Goal: Check status: Check status

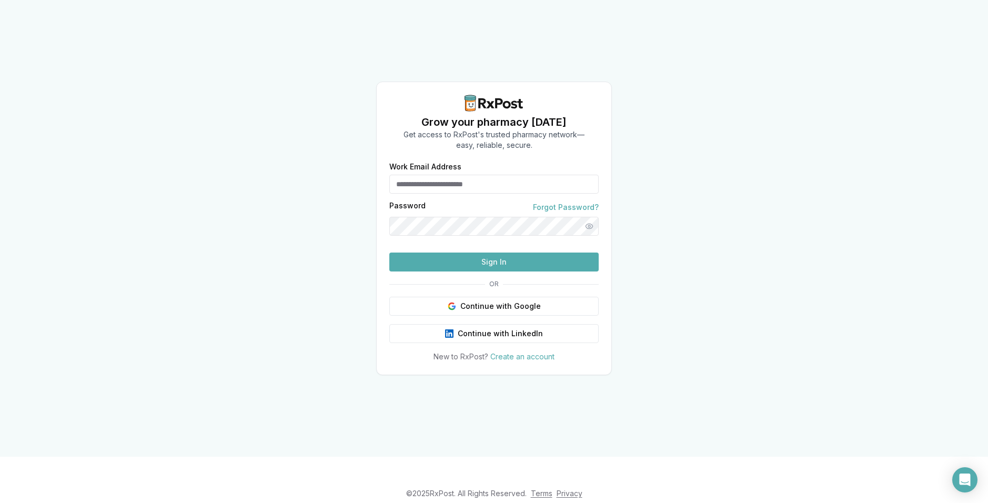
click at [455, 175] on input "Work Email Address" at bounding box center [493, 184] width 209 height 19
click at [401, 175] on input "Work Email Address" at bounding box center [493, 184] width 209 height 19
paste input "**********"
type input "**********"
click at [463, 271] on button "Sign In" at bounding box center [493, 262] width 209 height 19
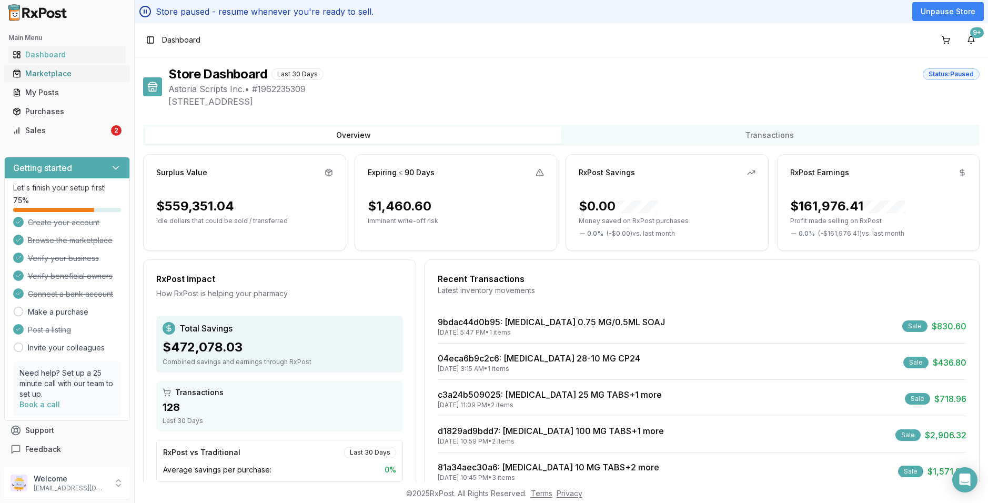
click at [64, 76] on div "Marketplace" at bounding box center [67, 73] width 109 height 11
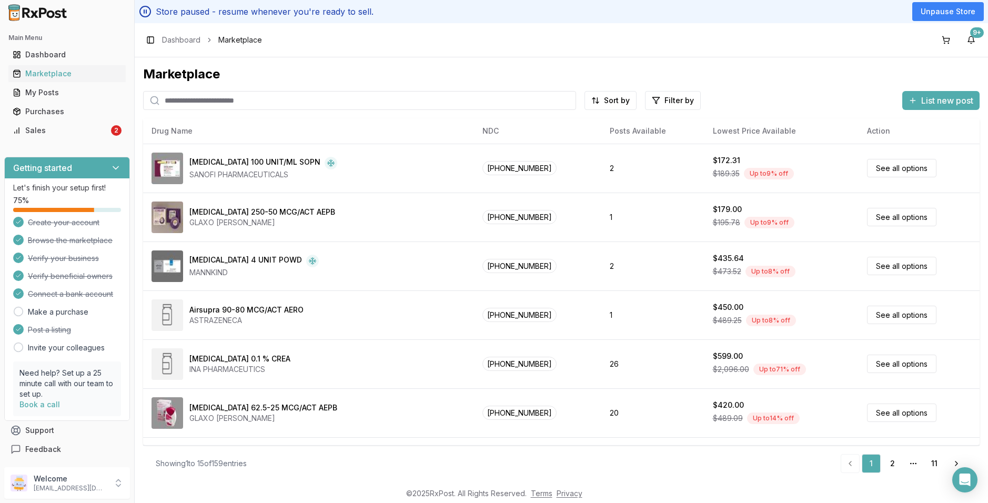
click at [389, 48] on div "Toggle Sidebar Dashboard Marketplace 9+" at bounding box center [561, 40] width 853 height 34
click at [320, 37] on div "Toggle Sidebar Dashboard Marketplace 9+" at bounding box center [561, 40] width 853 height 34
drag, startPoint x: 350, startPoint y: 9, endPoint x: 384, endPoint y: 7, distance: 34.3
click at [383, 6] on div "Store paused - resume whenever you're ready to sell. Unpause Store" at bounding box center [561, 11] width 853 height 23
click at [384, 7] on div "Store paused - resume whenever you're ready to sell. Unpause Store" at bounding box center [561, 11] width 853 height 23
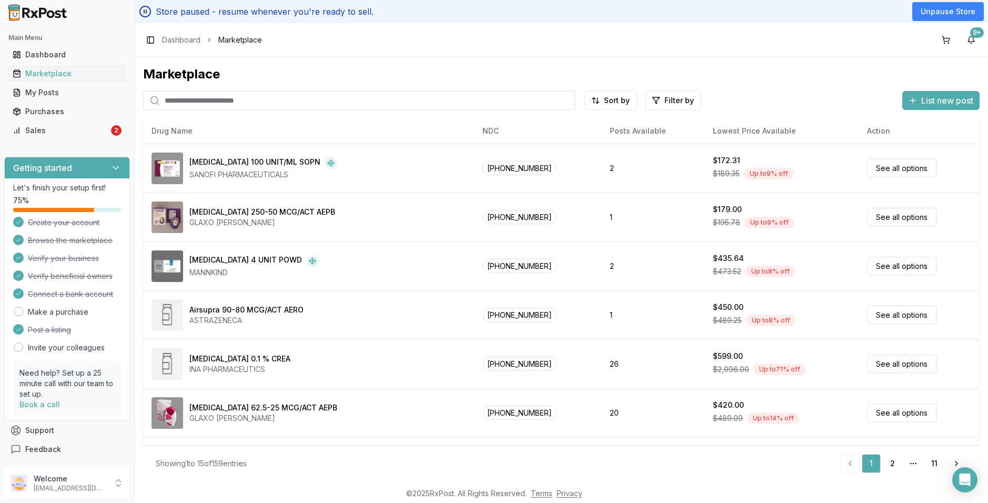
click at [458, 43] on div "Toggle Sidebar Dashboard Marketplace 9+" at bounding box center [561, 40] width 853 height 34
click at [367, 57] on div "Marketplace Sort by Filter by List new post Card Table NDC: 00024-5925-05 Admel…" at bounding box center [561, 269] width 853 height 425
click at [248, 38] on span "Marketplace" at bounding box center [240, 40] width 44 height 11
drag, startPoint x: 300, startPoint y: 42, endPoint x: 300, endPoint y: 49, distance: 7.4
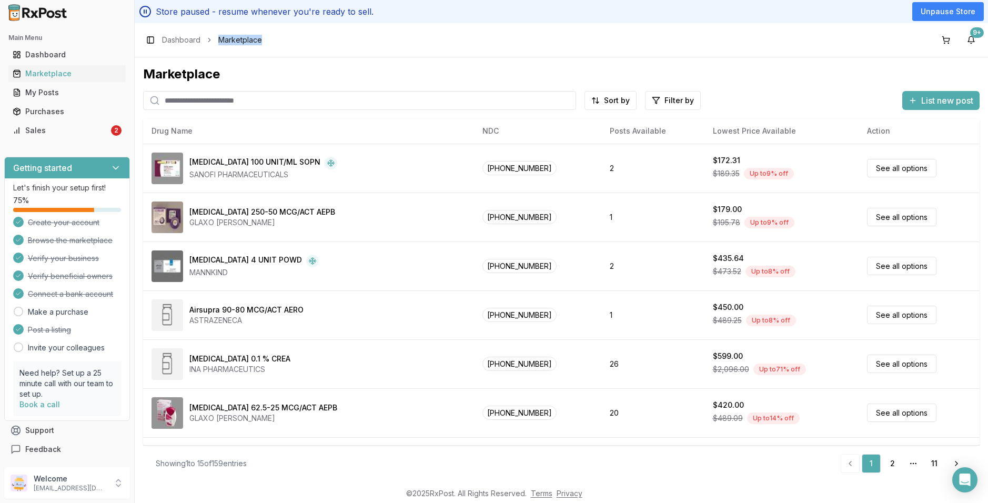
click at [300, 42] on div "Toggle Sidebar Dashboard Marketplace 9+" at bounding box center [561, 40] width 853 height 34
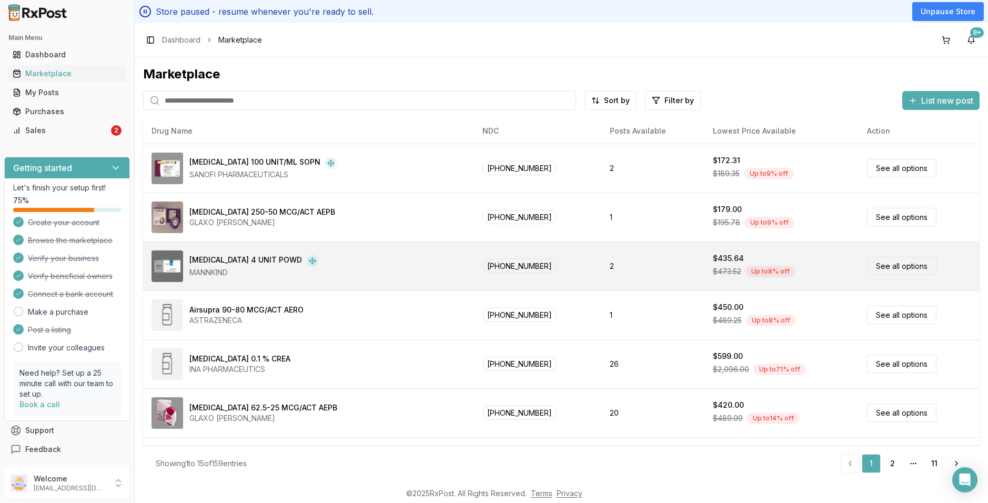
click at [340, 265] on div "Afrezza 4 UNIT POWD MANNKIND" at bounding box center [309, 266] width 314 height 32
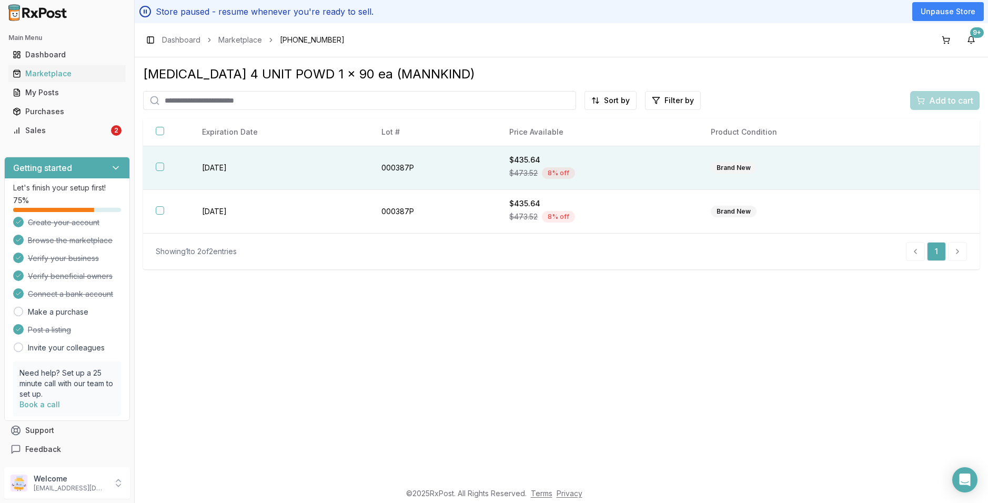
click at [355, 169] on td "2026-01-31" at bounding box center [278, 168] width 179 height 44
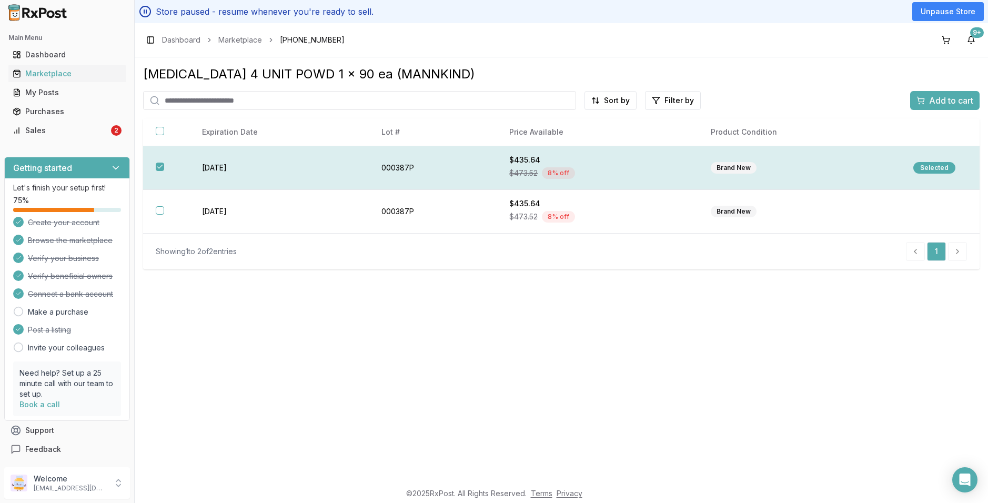
click at [338, 167] on td "2026-01-31" at bounding box center [278, 168] width 179 height 44
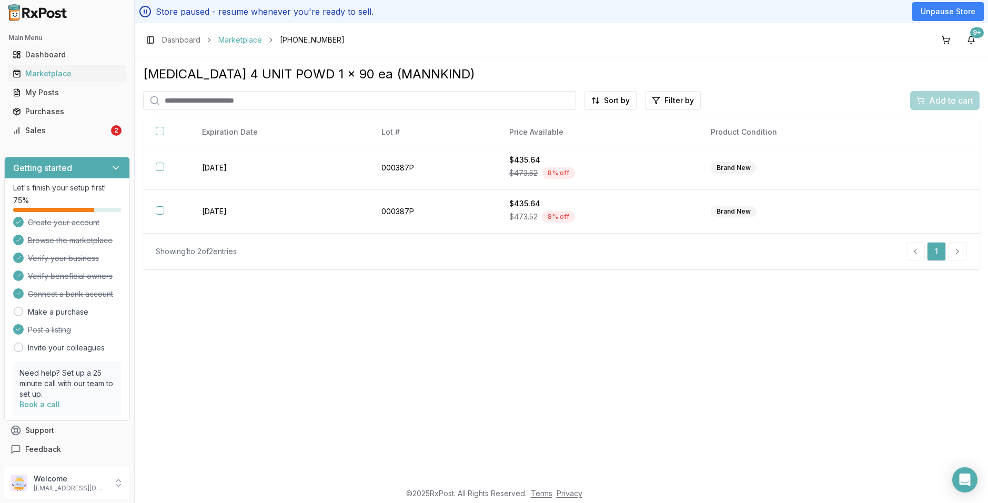
click at [251, 41] on link "Marketplace" at bounding box center [240, 40] width 44 height 11
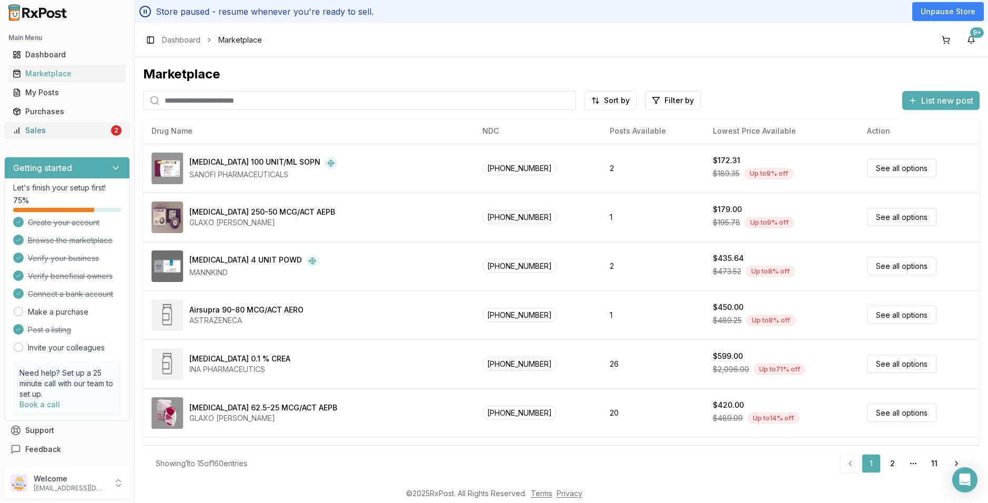
click at [52, 127] on div "Sales" at bounding box center [61, 130] width 96 height 11
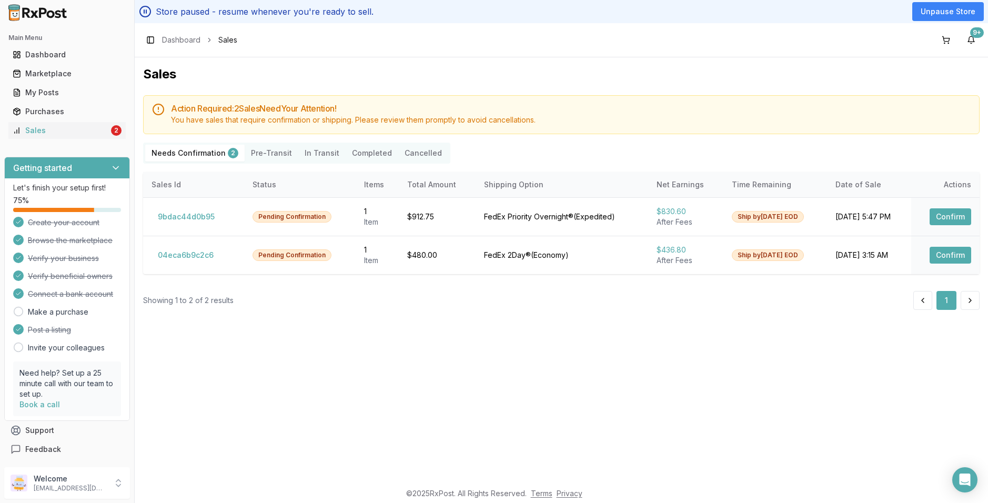
click at [263, 150] on button "Pre-Transit" at bounding box center [272, 153] width 54 height 17
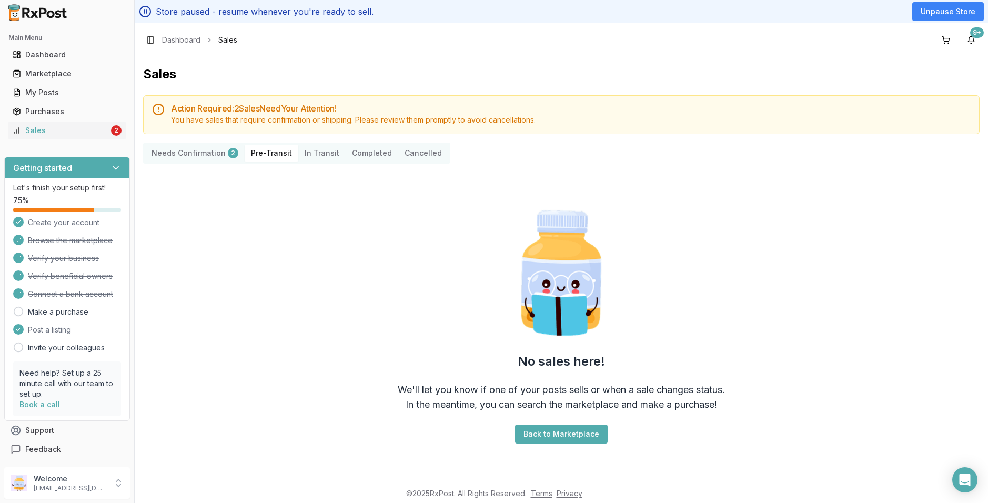
click at [315, 155] on Transit "In Transit" at bounding box center [321, 153] width 47 height 17
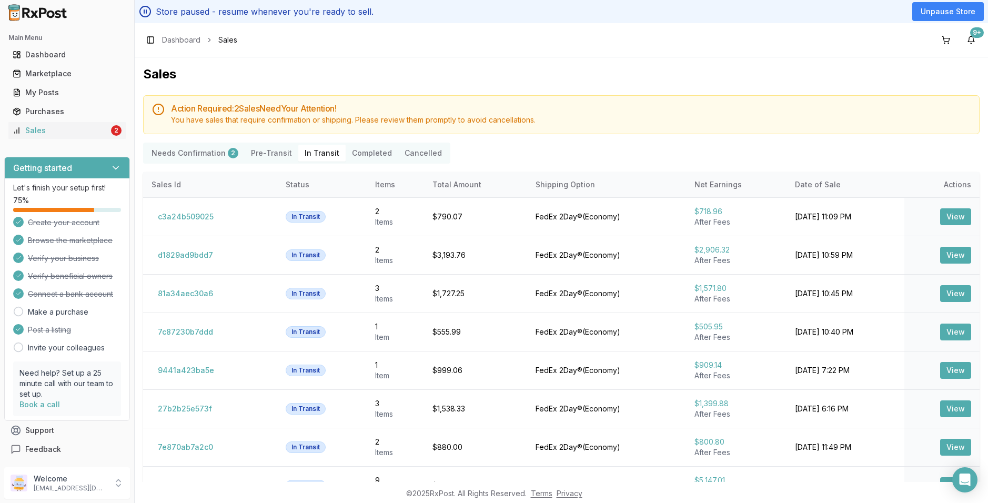
click at [189, 149] on Confirmation "Needs Confirmation 2" at bounding box center [194, 153] width 99 height 17
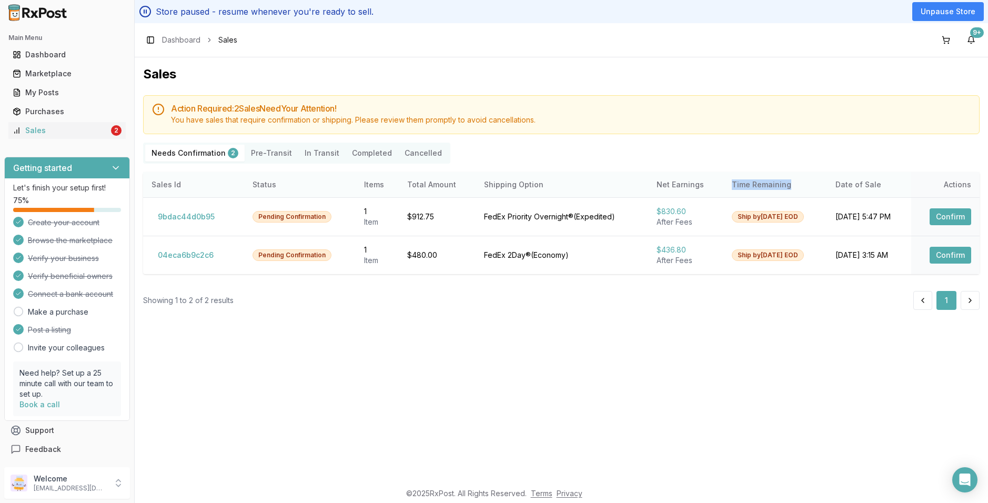
drag, startPoint x: 701, startPoint y: 185, endPoint x: 781, endPoint y: 185, distance: 79.4
click at [781, 185] on th "Time Remaining" at bounding box center [775, 184] width 104 height 25
click at [780, 191] on th "Time Remaining" at bounding box center [775, 184] width 104 height 25
click at [310, 153] on Transit "In Transit" at bounding box center [321, 153] width 47 height 17
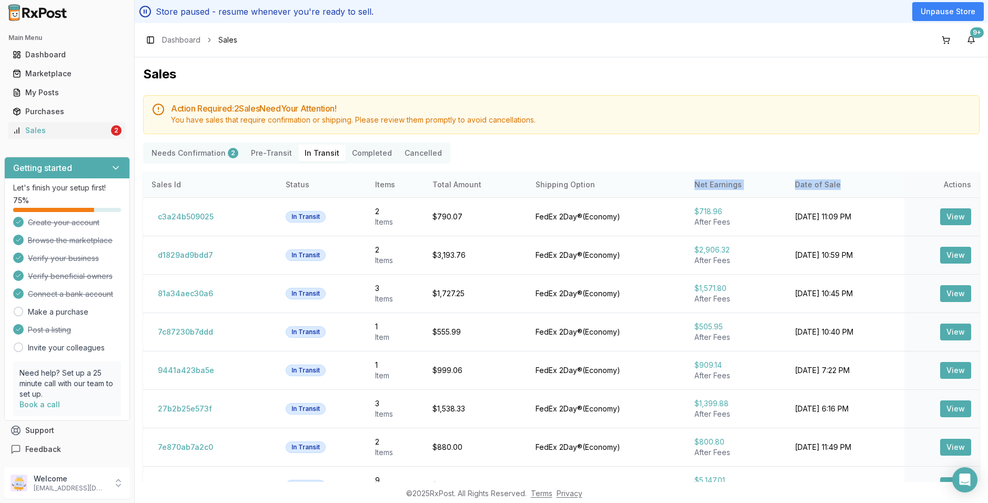
drag, startPoint x: 667, startPoint y: 186, endPoint x: 826, endPoint y: 193, distance: 159.0
click at [826, 193] on tr "Sales Id Status Items Total Amount Shipping Option Net Earnings Date of Sale Ac…" at bounding box center [561, 184] width 836 height 25
click at [829, 160] on div "Needs Confirmation 2 Pre-Transit In Transit Completed Cancelled" at bounding box center [561, 153] width 836 height 21
click at [359, 153] on button "Completed" at bounding box center [372, 153] width 53 height 17
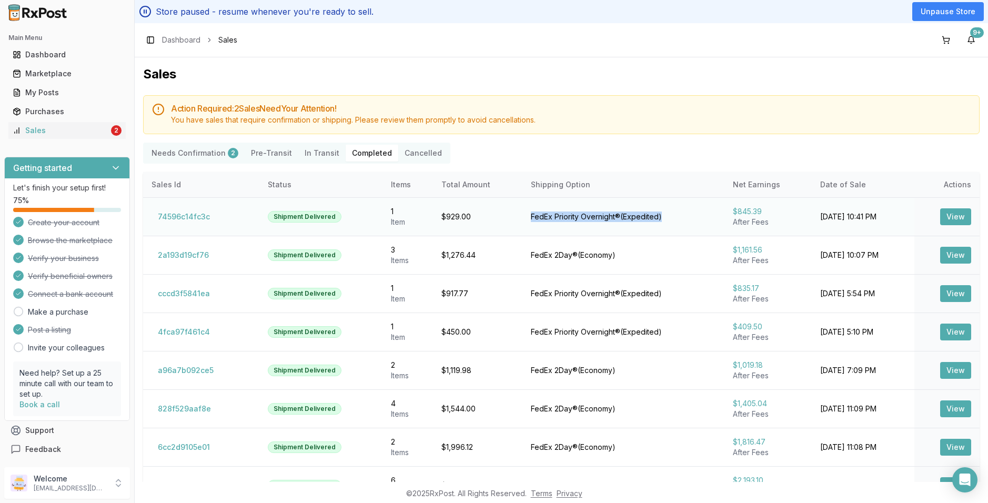
drag, startPoint x: 503, startPoint y: 219, endPoint x: 676, endPoint y: 210, distance: 173.3
click at [676, 210] on tr "74596c14fc3c Shipment Delivered 1 Item $929.00 FedEx Priority Overnight® ( Expe…" at bounding box center [561, 216] width 836 height 38
click at [649, 156] on div "Needs Confirmation 2 Pre-Transit In Transit Completed Cancelled" at bounding box center [561, 153] width 836 height 21
click at [312, 151] on Transit "In Transit" at bounding box center [321, 153] width 47 height 17
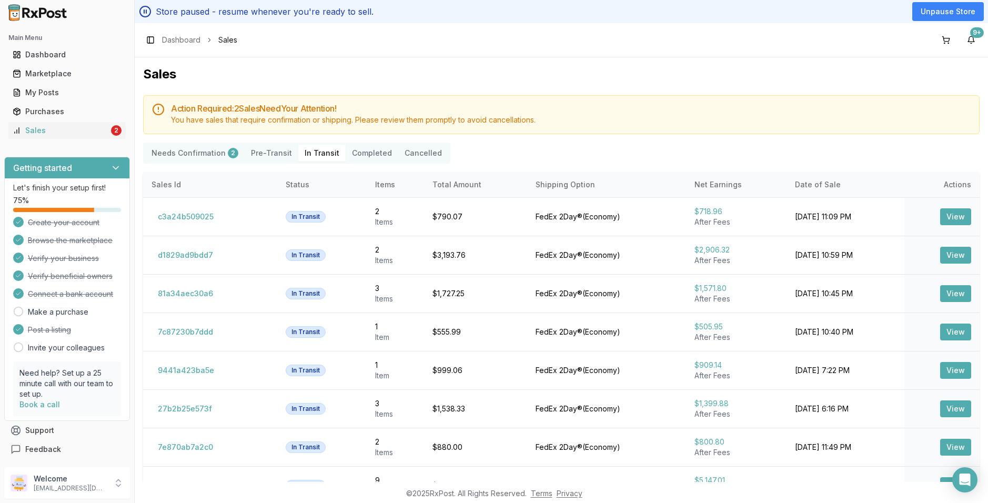
click at [364, 151] on button "Completed" at bounding box center [372, 153] width 53 height 17
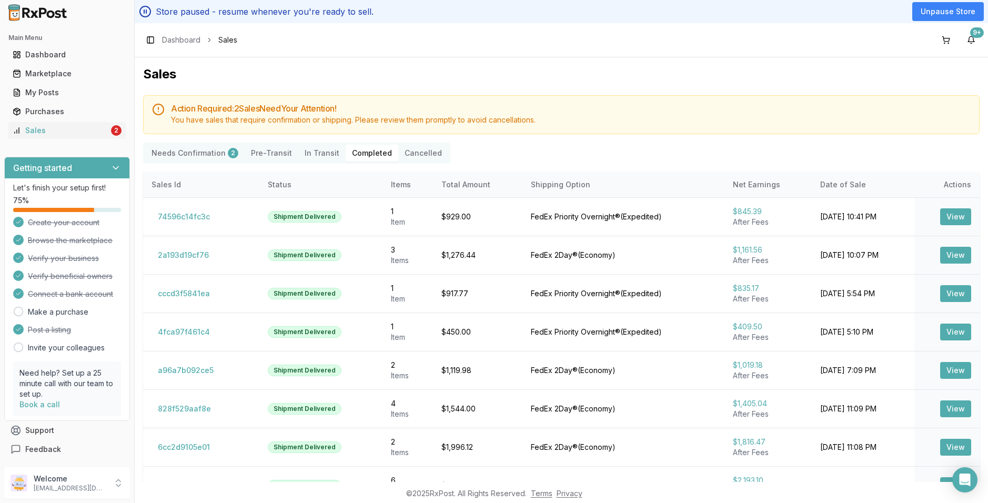
click at [406, 150] on button "Cancelled" at bounding box center [423, 153] width 50 height 17
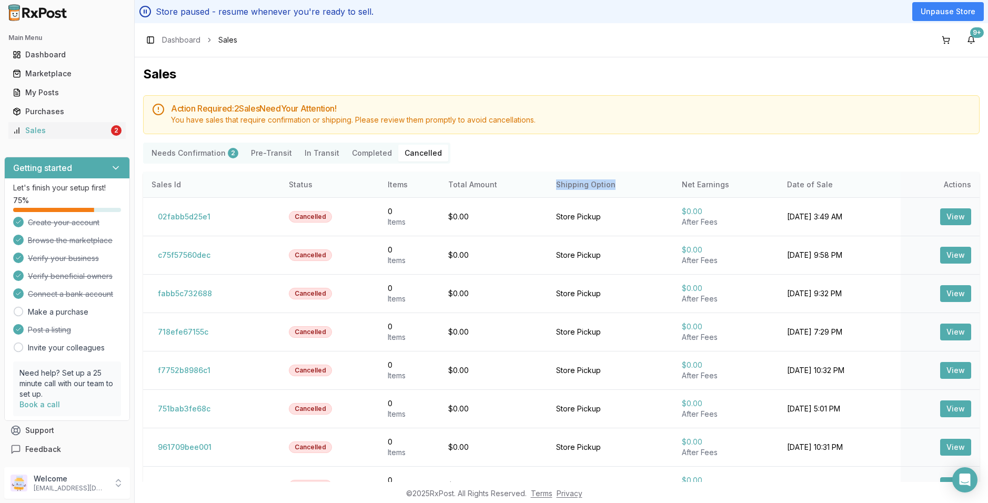
drag, startPoint x: 539, startPoint y: 178, endPoint x: 617, endPoint y: 189, distance: 78.1
click at [617, 189] on th "Shipping Option" at bounding box center [610, 184] width 125 height 25
click at [623, 178] on th "Shipping Option" at bounding box center [610, 184] width 125 height 25
drag, startPoint x: 570, startPoint y: 223, endPoint x: 622, endPoint y: 227, distance: 51.7
click at [622, 227] on tr "02fabb5d25e1 Cancelled 0 Item s $0.00 Store Pickup $0.00 After Fees [DATE] 3:49…" at bounding box center [561, 216] width 836 height 38
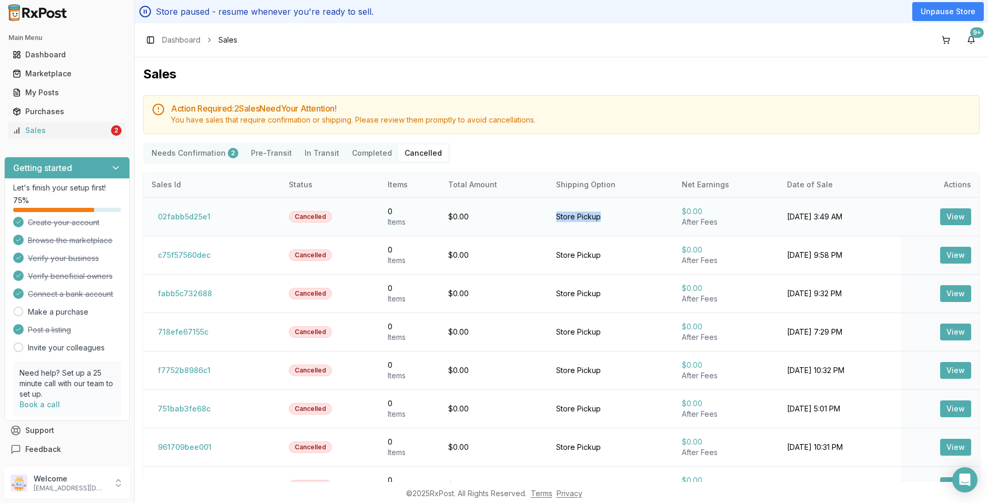
click at [622, 227] on td "Store Pickup" at bounding box center [610, 216] width 125 height 38
click at [620, 162] on div "Needs Confirmation 2 Pre-Transit In Transit Completed Cancelled" at bounding box center [561, 153] width 836 height 21
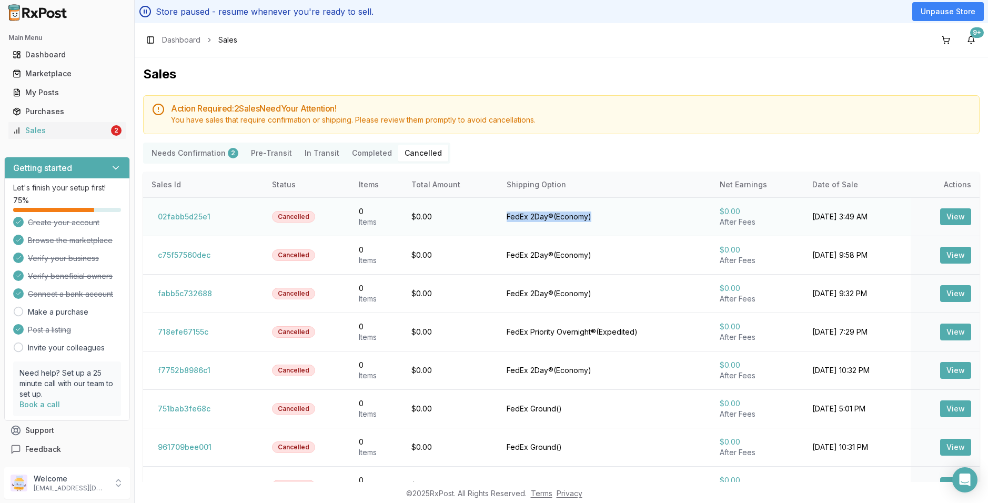
drag, startPoint x: 450, startPoint y: 218, endPoint x: 637, endPoint y: 224, distance: 186.8
click at [637, 224] on tr "02fabb5d25e1 Cancelled 0 Item s $0.00 FedEx 2Day® ( Economy ) $0.00 After Fees …" at bounding box center [561, 216] width 836 height 38
drag, startPoint x: 558, startPoint y: 218, endPoint x: 570, endPoint y: 224, distance: 13.2
click at [558, 218] on div "FedEx 2Day® ( Economy )" at bounding box center [605, 216] width 196 height 11
click at [598, 150] on div "Needs Confirmation 2 Pre-Transit In Transit Completed Cancelled" at bounding box center [561, 153] width 836 height 21
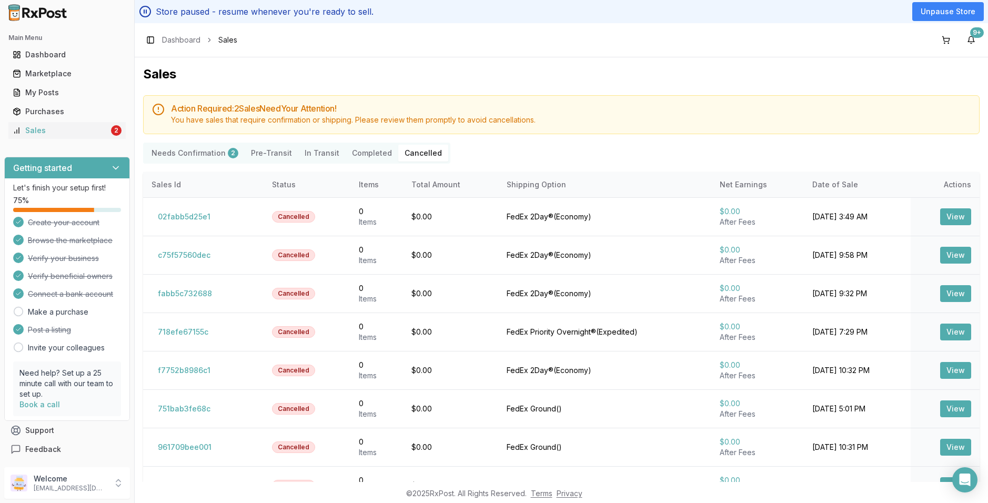
click at [369, 149] on button "Completed" at bounding box center [372, 153] width 53 height 17
